Goal: Check status: Check status

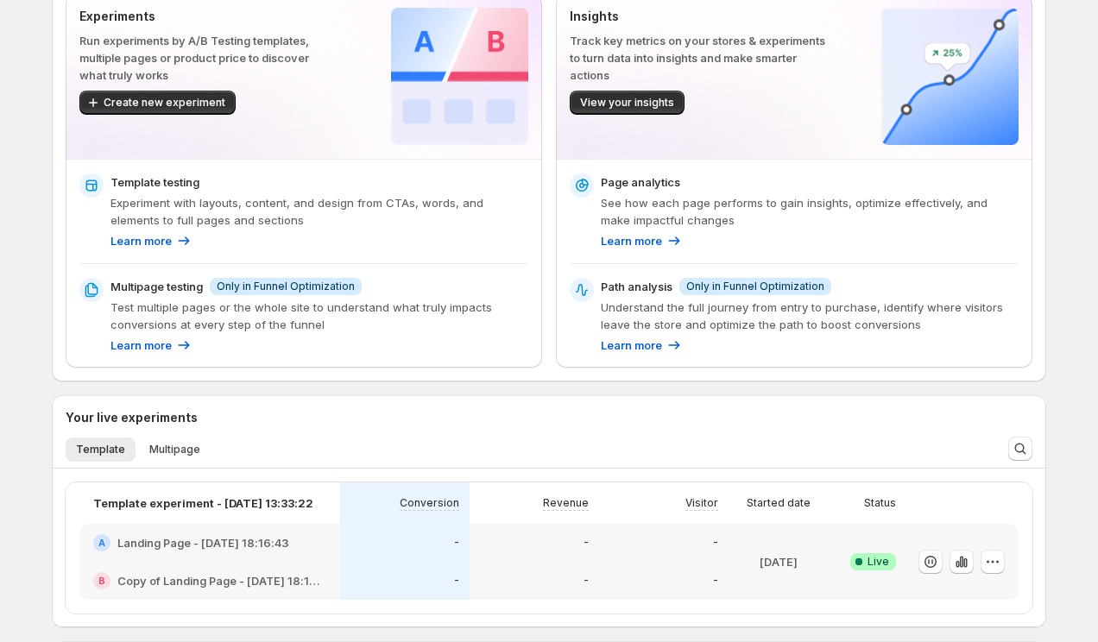
scroll to position [198, 0]
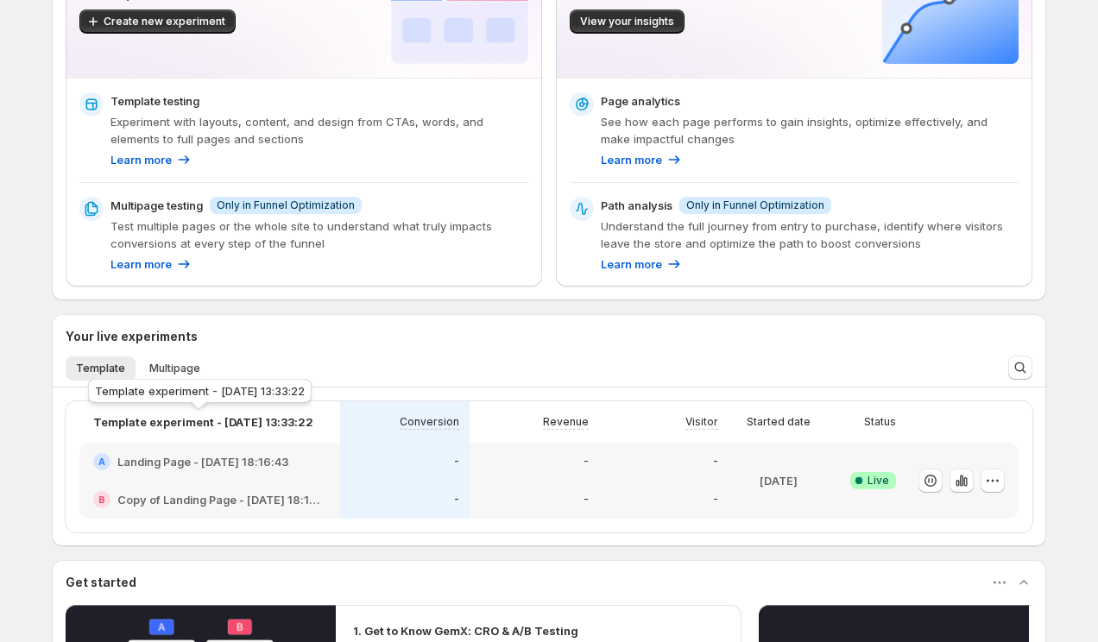
click at [177, 376] on div "Template experiment - [DATE] 13:33:22" at bounding box center [200, 395] width 231 height 38
click at [167, 365] on span "Multipage" at bounding box center [174, 369] width 51 height 14
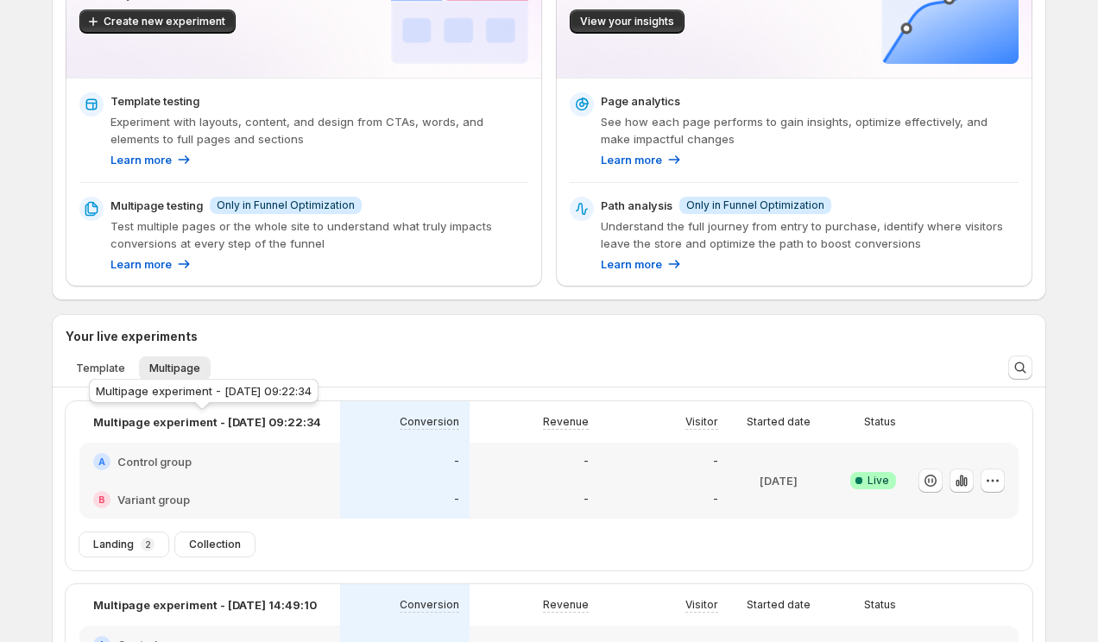
click at [220, 425] on p "Multipage experiment - [DATE] 09:22:34" at bounding box center [207, 422] width 228 height 17
click at [216, 457] on div "A Control group" at bounding box center [209, 461] width 233 height 17
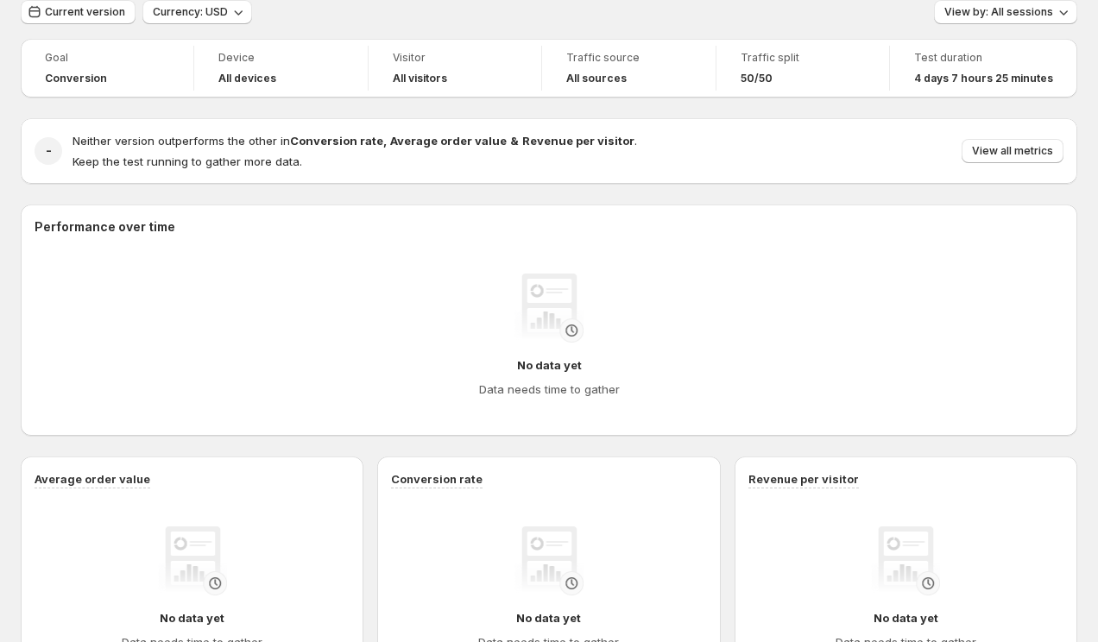
scroll to position [5, 0]
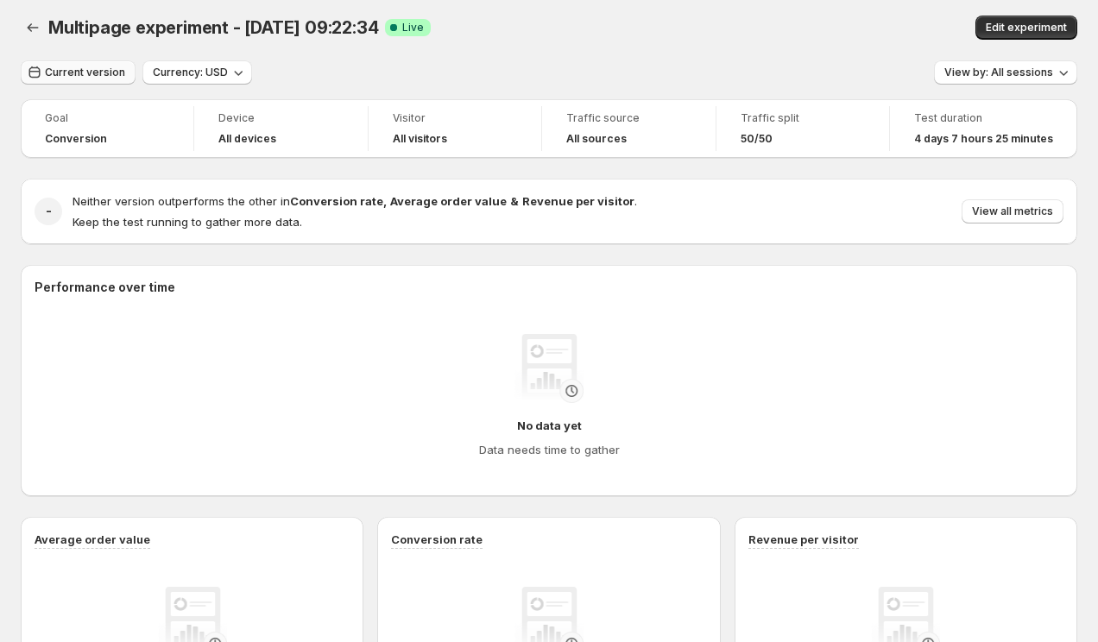
click at [78, 67] on span "Current version" at bounding box center [85, 73] width 80 height 14
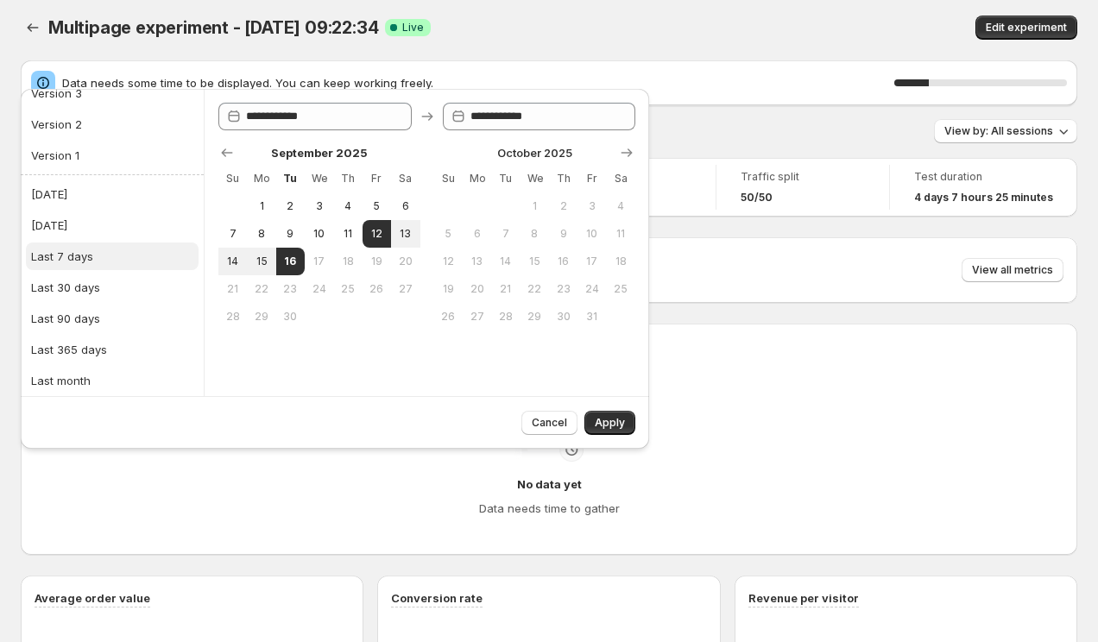
scroll to position [154, 0]
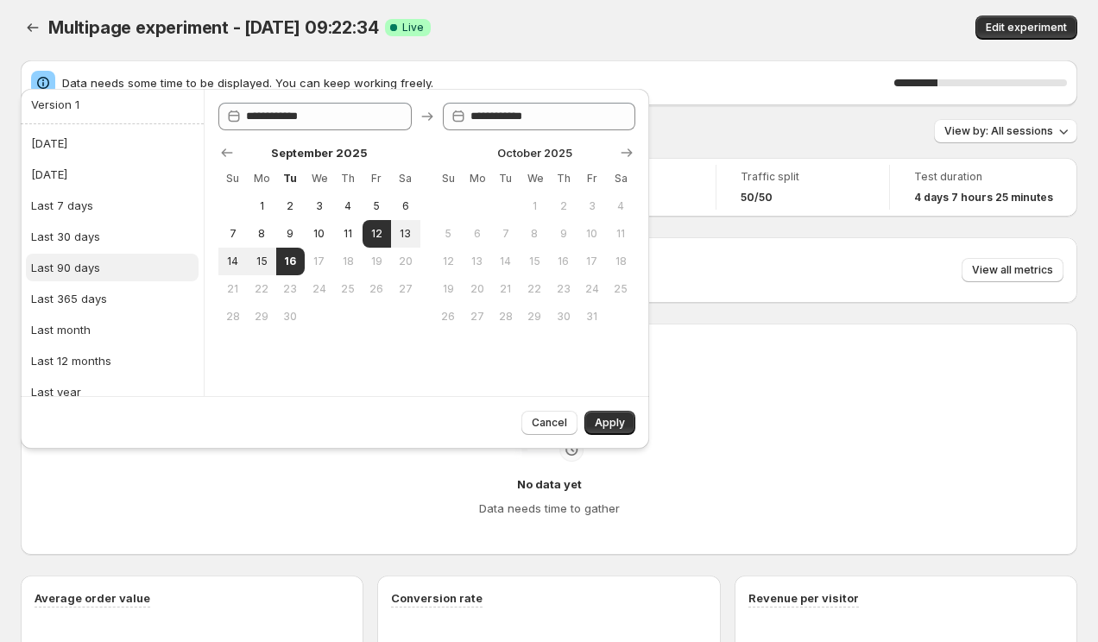
click at [93, 275] on button "Last 90 days" at bounding box center [112, 268] width 173 height 28
type input "**********"
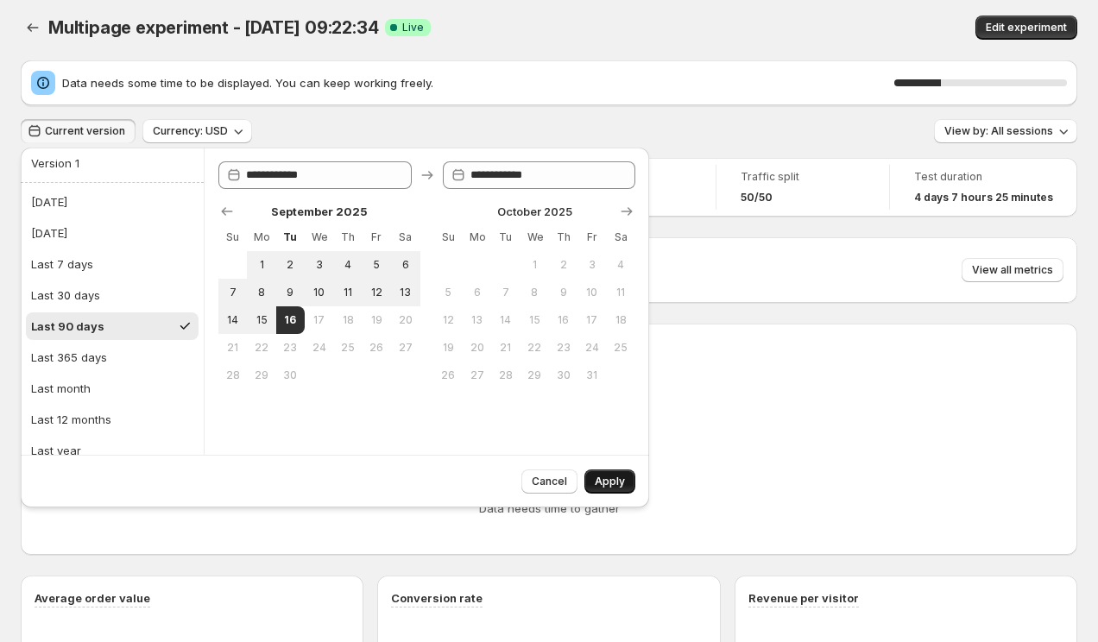
click at [623, 484] on span "Apply" at bounding box center [610, 482] width 30 height 14
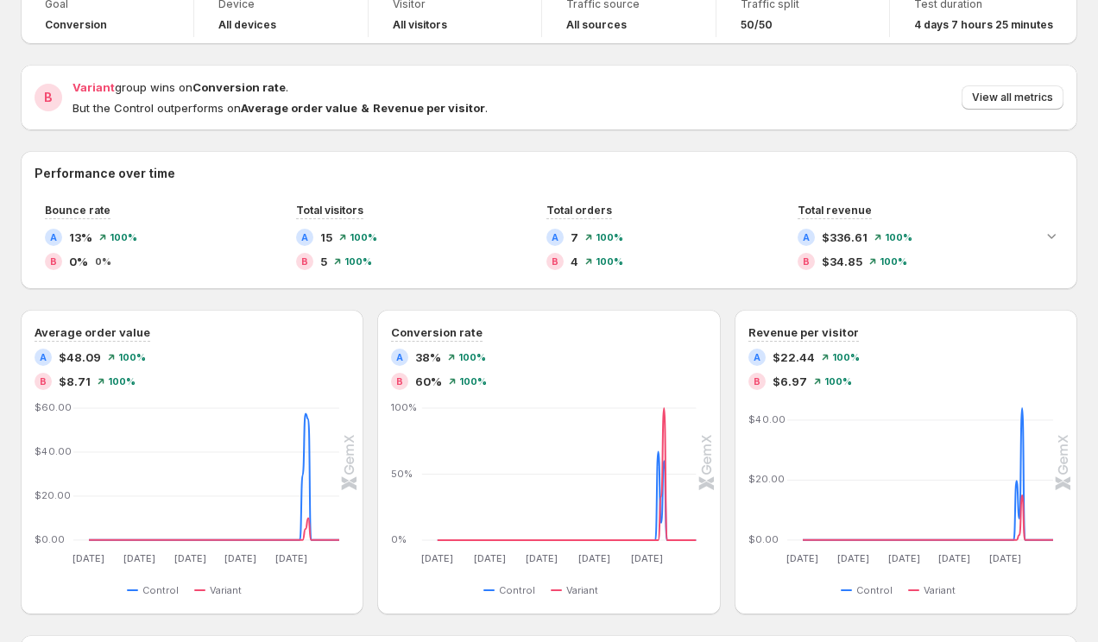
scroll to position [118, 0]
click at [1050, 225] on button "Expand chart" at bounding box center [1052, 237] width 24 height 24
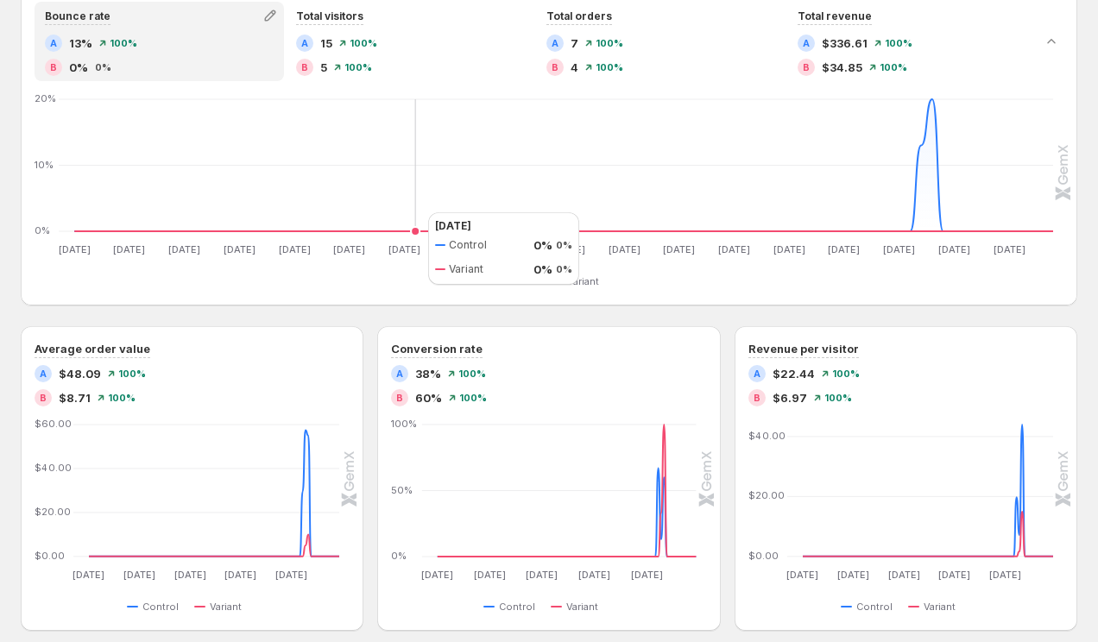
scroll to position [310, 0]
